Goal: Find specific page/section: Find specific page/section

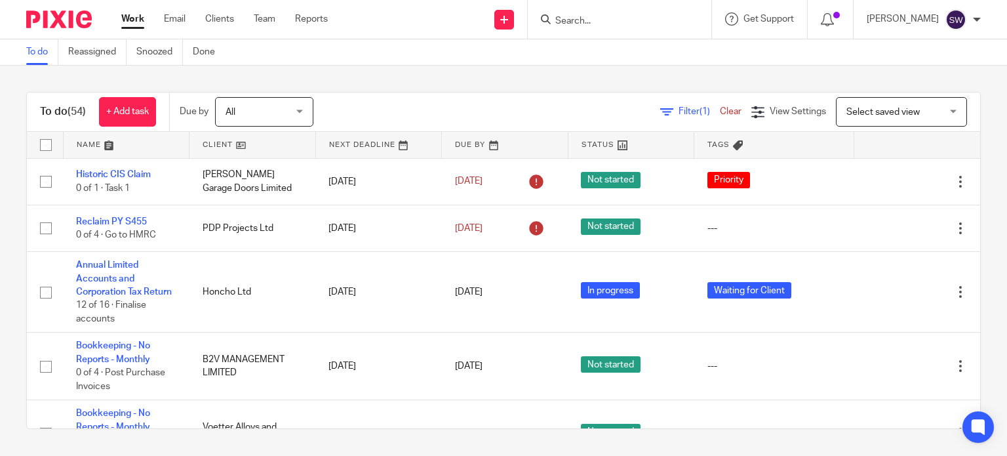
click at [603, 26] on input "Search" at bounding box center [613, 22] width 118 height 12
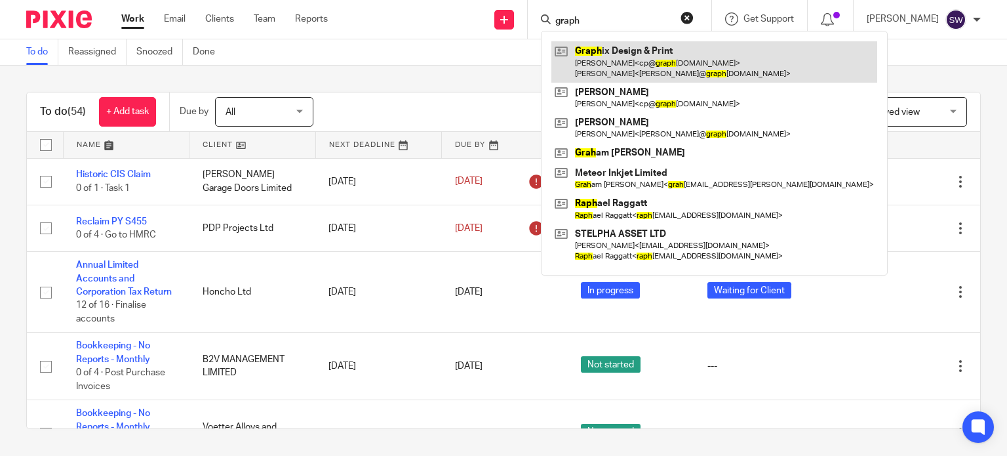
type input "graph"
click at [637, 60] on link at bounding box center [714, 61] width 326 height 41
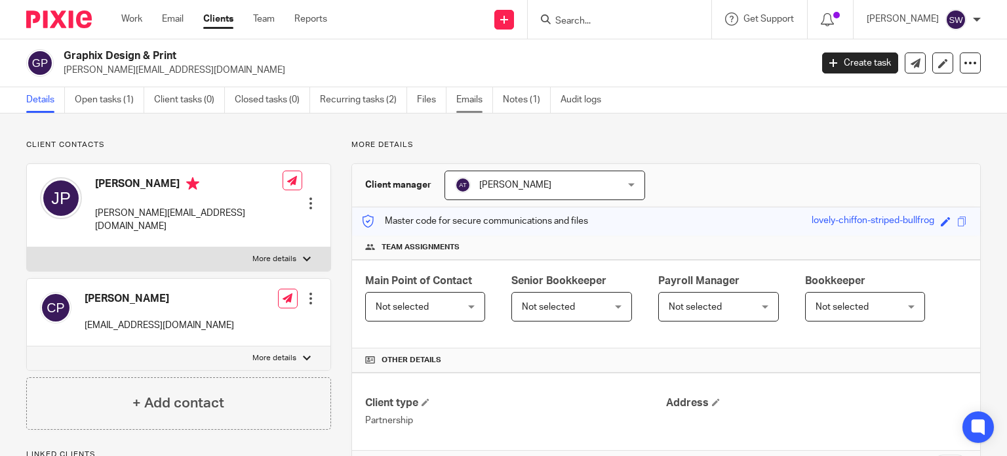
click at [477, 100] on link "Emails" at bounding box center [474, 100] width 37 height 26
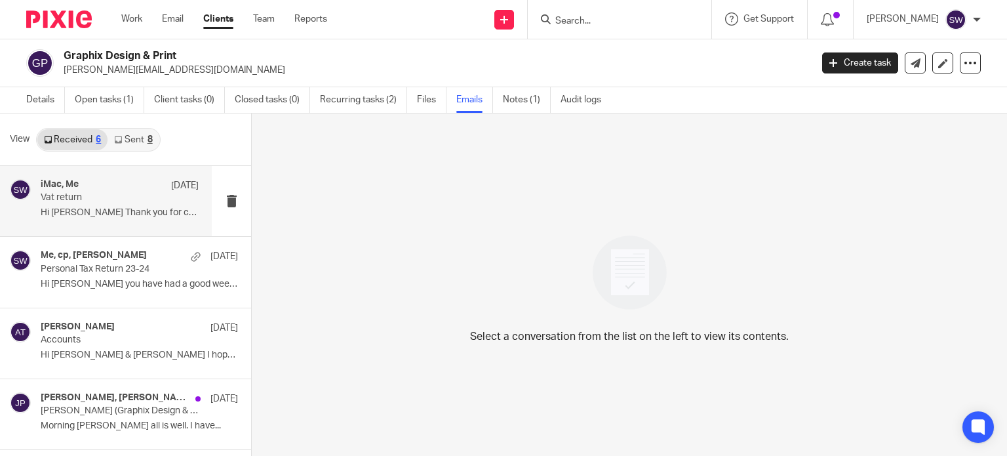
click at [76, 210] on p "Hi [PERSON_NAME] Thank you for checking and..." at bounding box center [120, 212] width 158 height 11
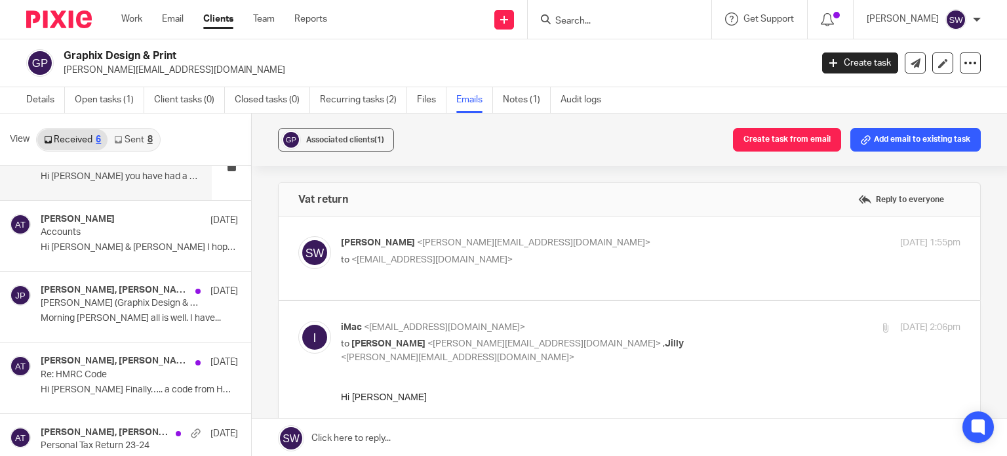
scroll to position [133, 0]
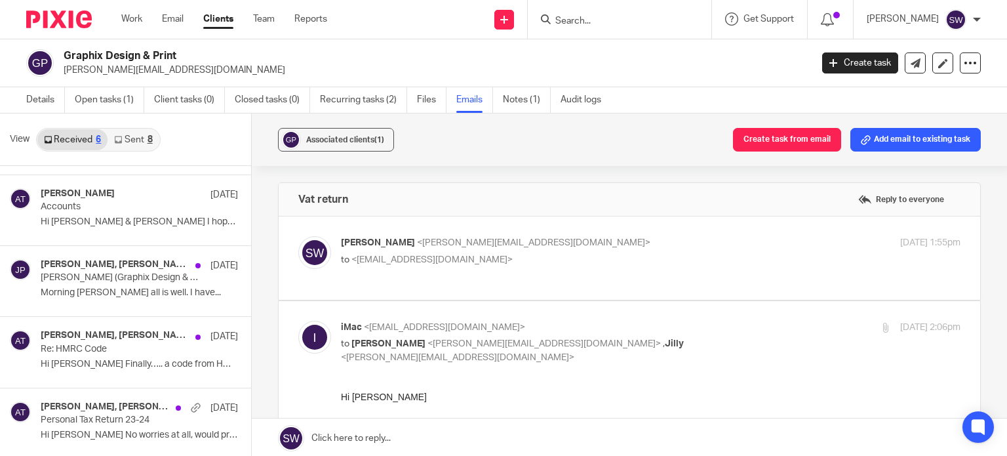
click at [125, 138] on link "Sent 8" at bounding box center [133, 139] width 51 height 21
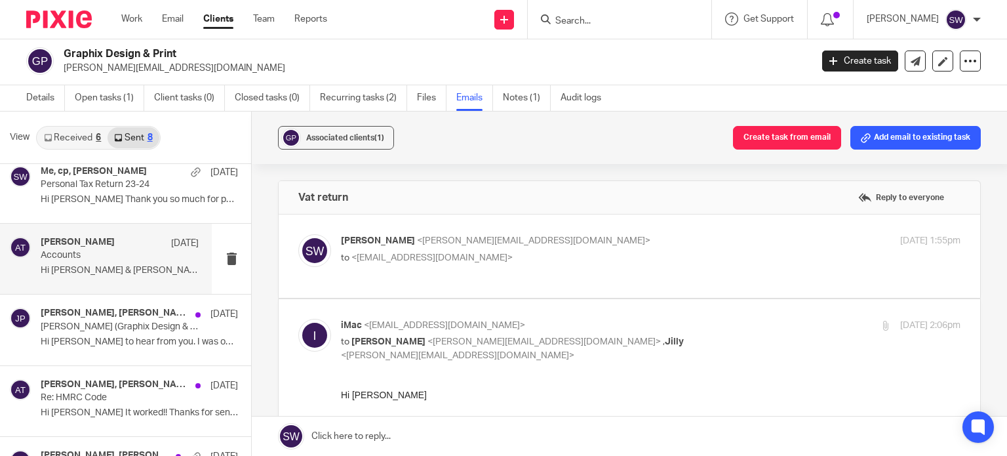
scroll to position [275, 0]
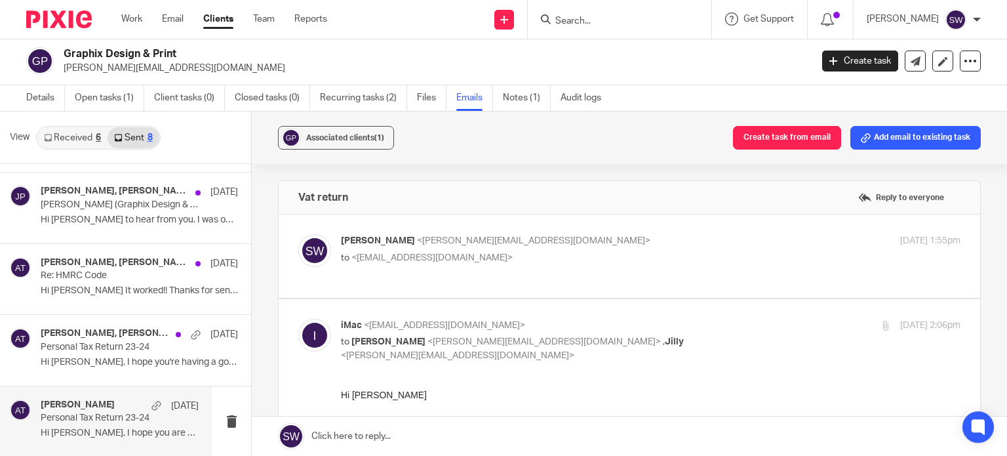
click at [100, 408] on h4 "[PERSON_NAME]" at bounding box center [78, 404] width 74 height 11
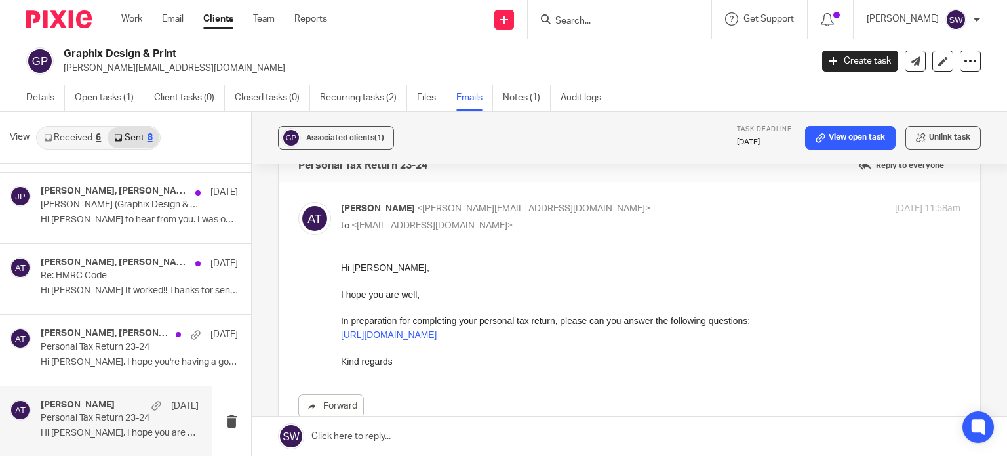
scroll to position [0, 0]
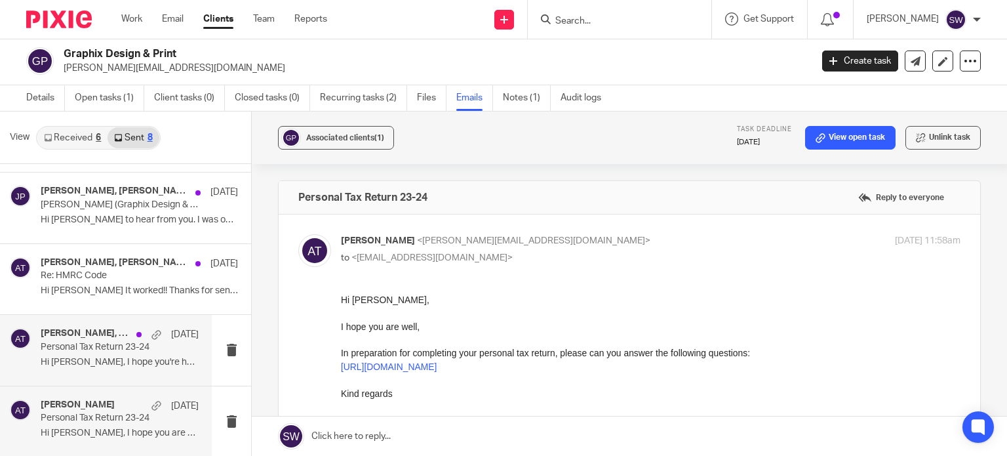
click at [109, 348] on p "Personal Tax Return 23-24" at bounding box center [104, 347] width 127 height 11
